Goal: Transaction & Acquisition: Download file/media

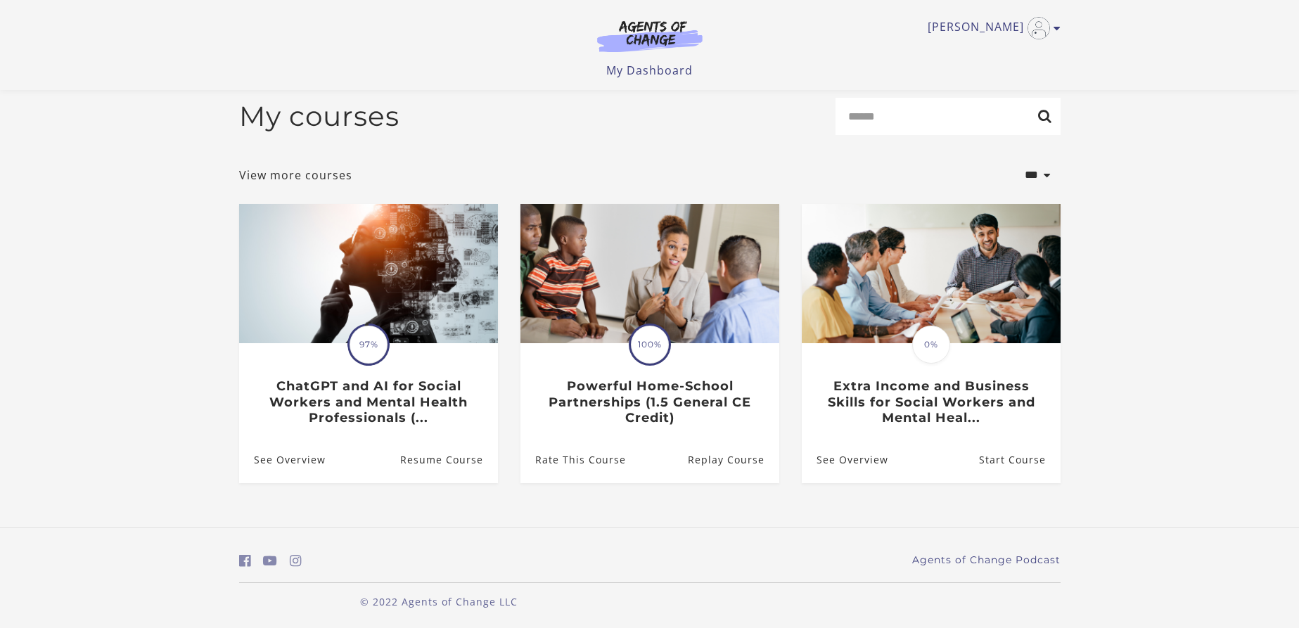
scroll to position [17, 0]
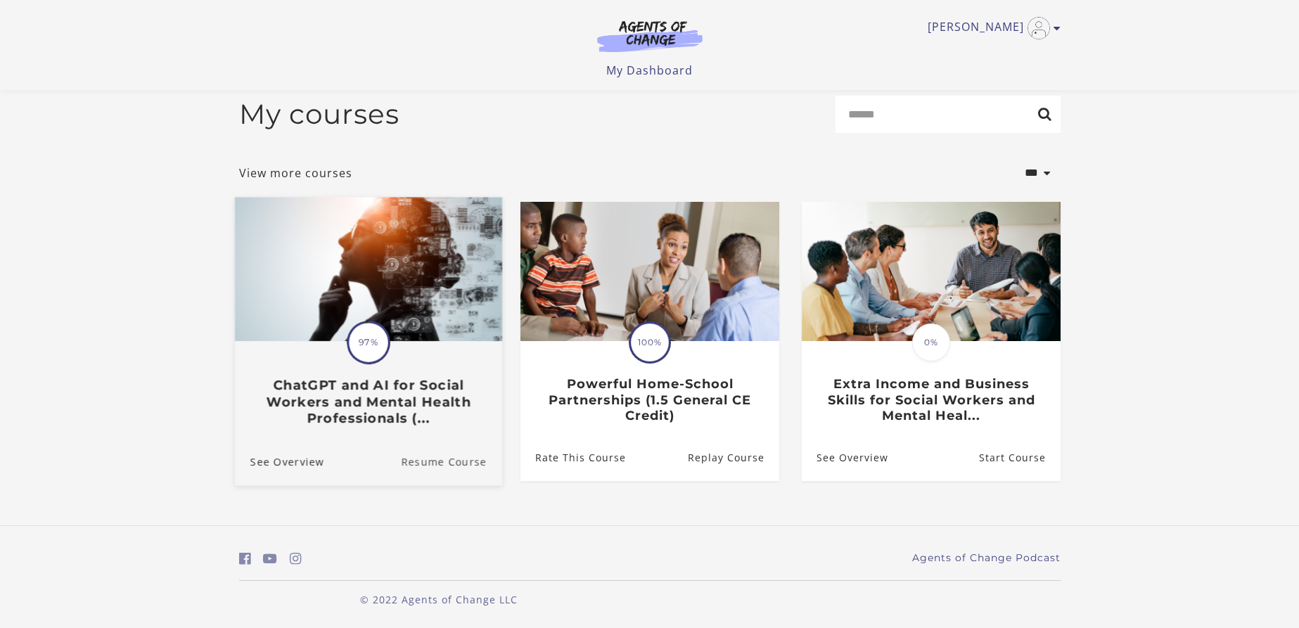
click at [435, 457] on link "Resume Course" at bounding box center [451, 461] width 101 height 47
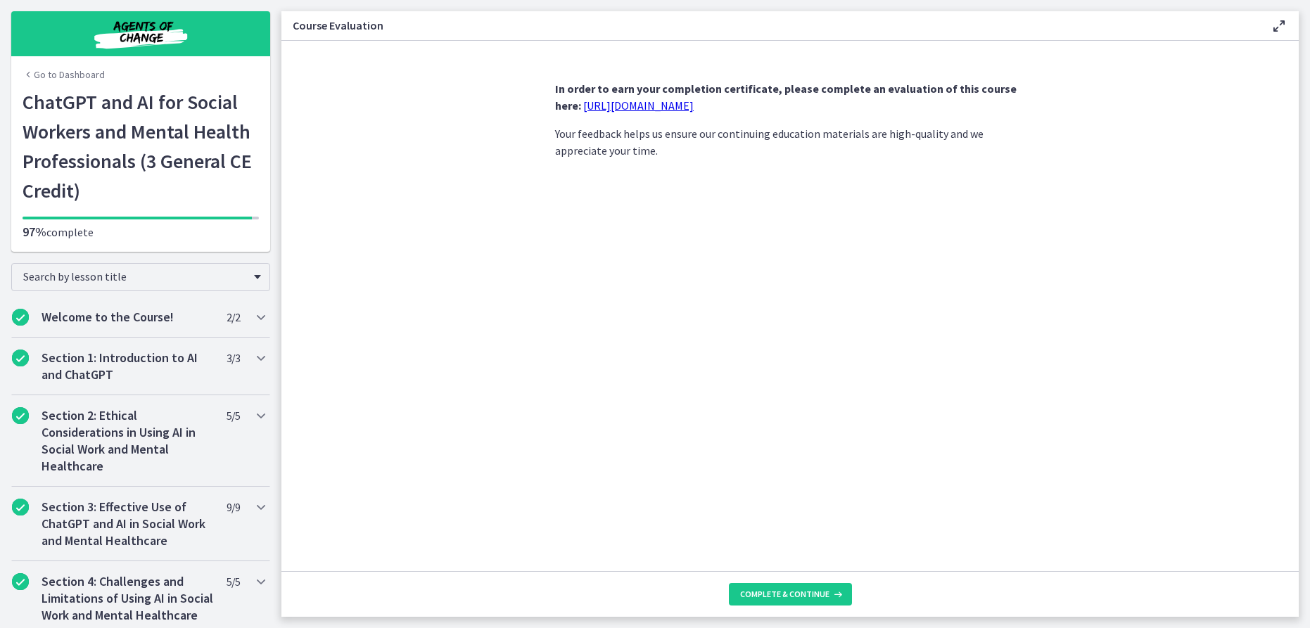
click at [780, 576] on footer "Complete & continue" at bounding box center [789, 594] width 1017 height 46
click at [782, 598] on span "Complete & continue" at bounding box center [784, 594] width 89 height 11
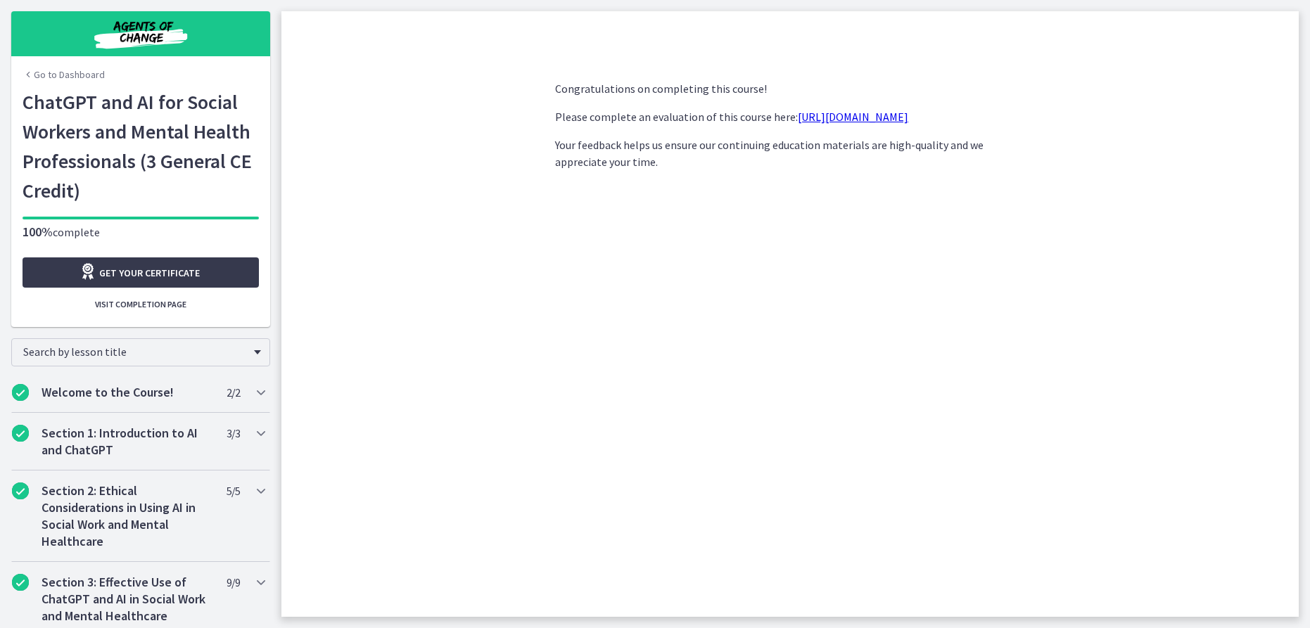
click at [174, 292] on div "Chapters" at bounding box center [141, 291] width 236 height 6
click at [184, 275] on span "Get your certificate" at bounding box center [149, 273] width 101 height 17
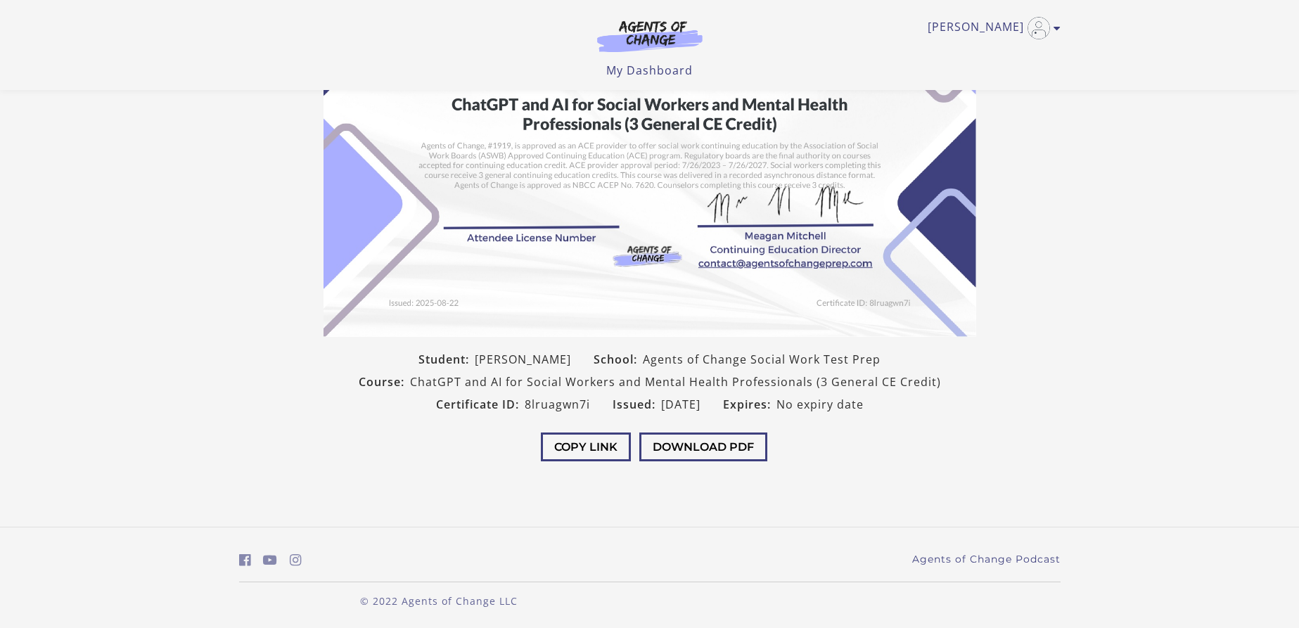
scroll to position [159, 0]
click at [687, 448] on button "Download PDF" at bounding box center [703, 445] width 128 height 29
click at [995, 20] on link "Rebecca G" at bounding box center [991, 28] width 126 height 23
click at [995, 43] on link "My Account" at bounding box center [1003, 51] width 124 height 24
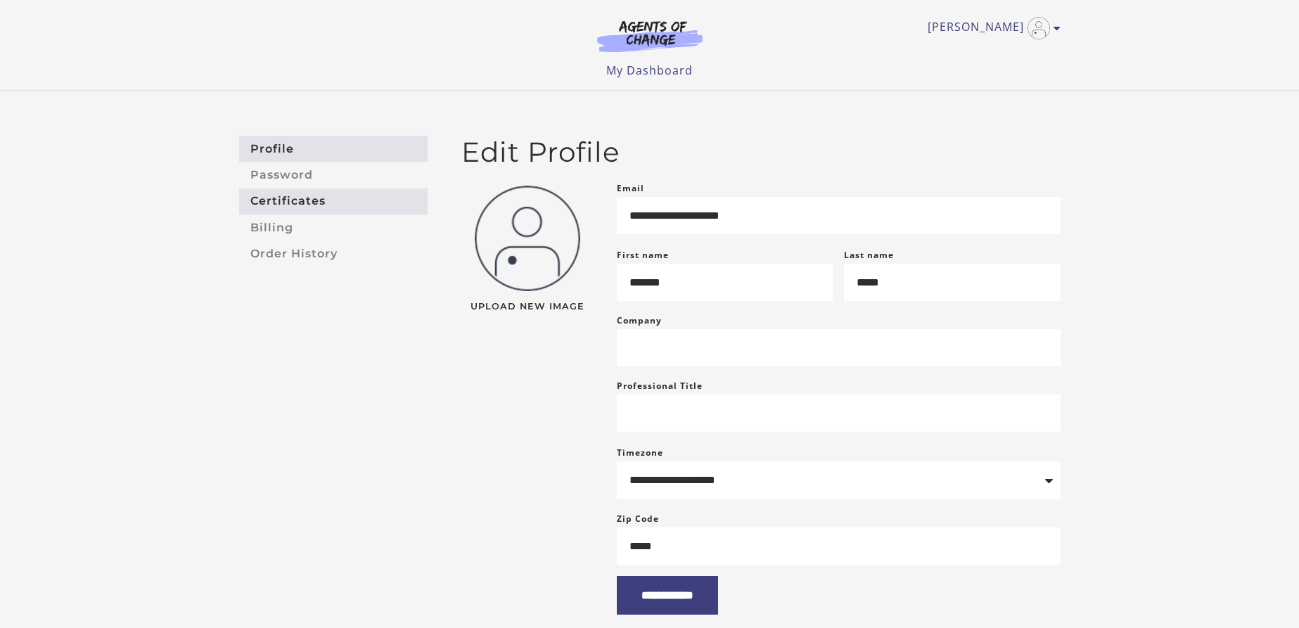
click at [314, 211] on link "Certificates" at bounding box center [333, 202] width 189 height 26
click at [635, 46] on img at bounding box center [650, 36] width 135 height 32
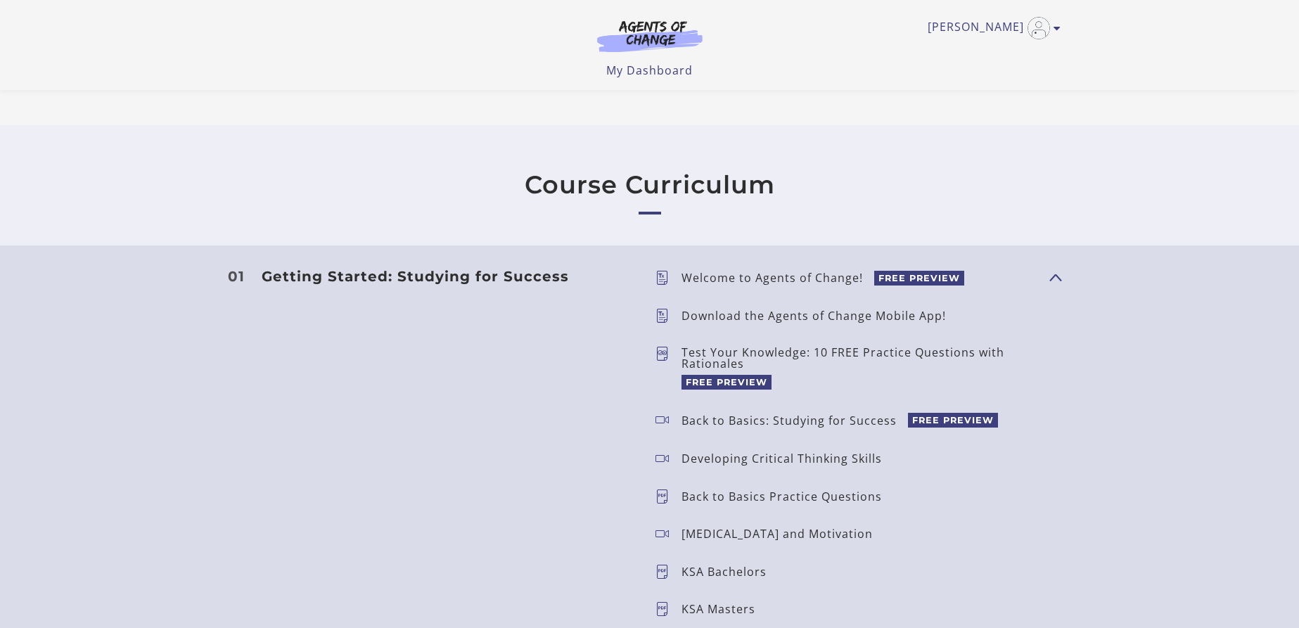
scroll to position [855, 0]
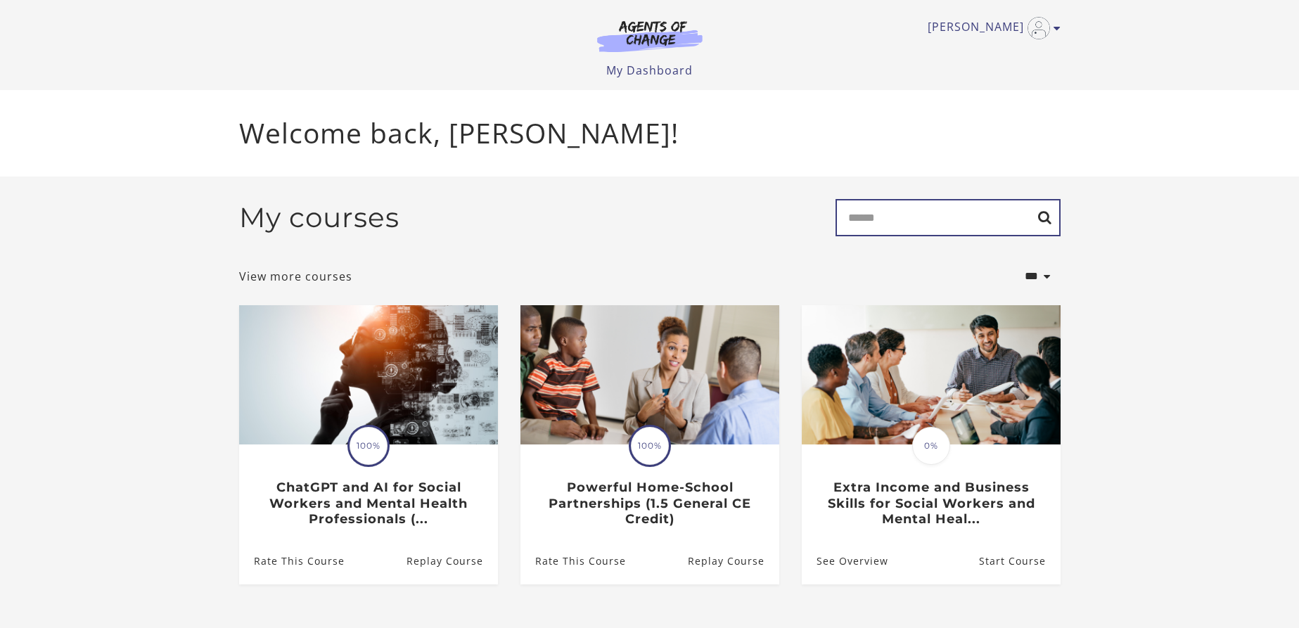
click at [863, 231] on input "Search" at bounding box center [948, 217] width 225 height 37
click at [862, 230] on input "Search" at bounding box center [948, 217] width 225 height 37
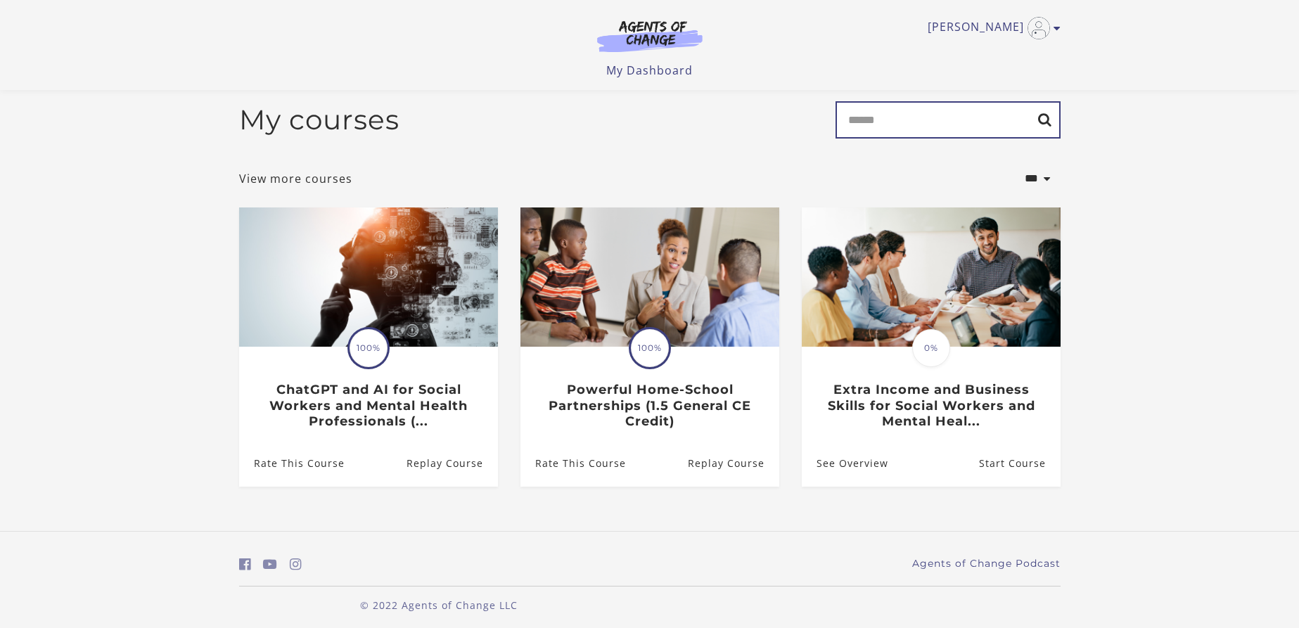
scroll to position [17, 0]
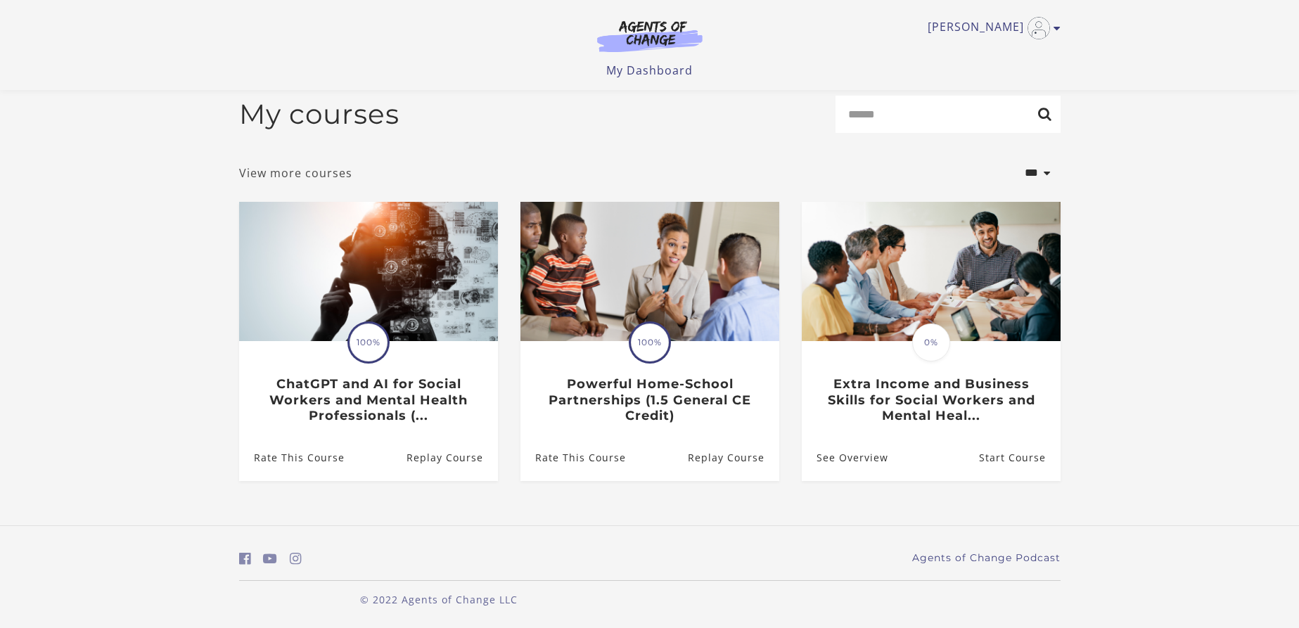
click at [326, 170] on link "View more courses" at bounding box center [295, 173] width 113 height 17
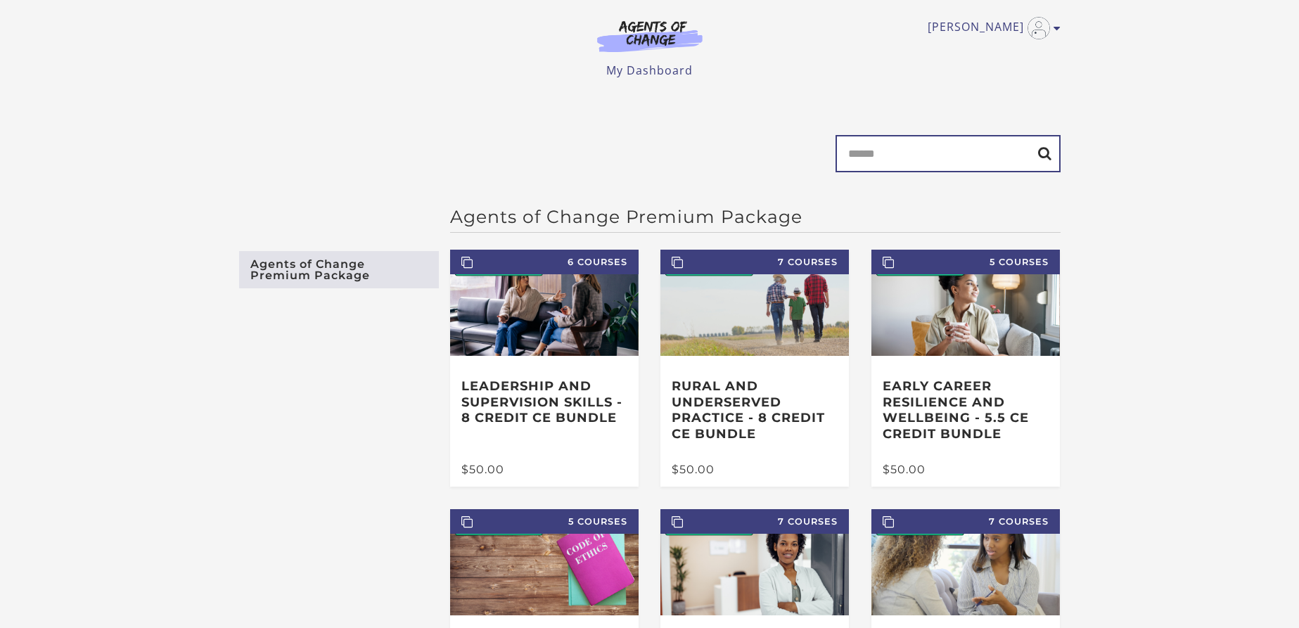
click at [921, 141] on input "Search" at bounding box center [948, 153] width 225 height 37
type input "**********"
